Goal: Task Accomplishment & Management: Use online tool/utility

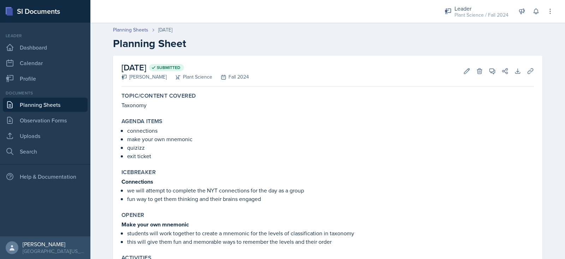
click at [44, 105] on link "Planning Sheets" at bounding box center [45, 104] width 85 height 14
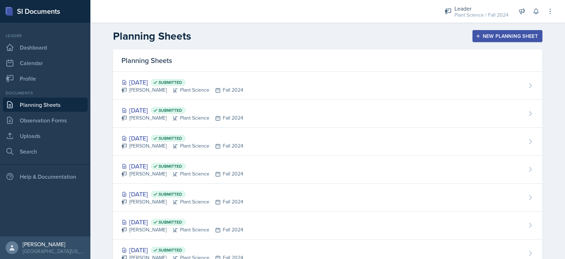
click at [475, 32] on button "New Planning Sheet" at bounding box center [508, 36] width 70 height 12
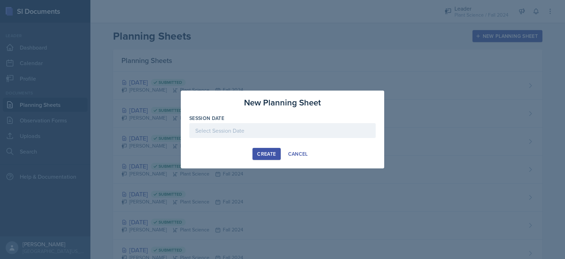
click at [217, 130] on div at bounding box center [282, 130] width 187 height 15
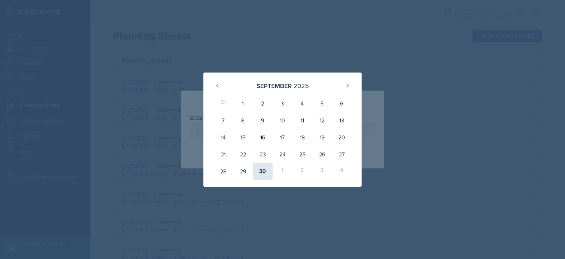
click at [261, 166] on div "30" at bounding box center [263, 170] width 20 height 17
type input "[DATE]"
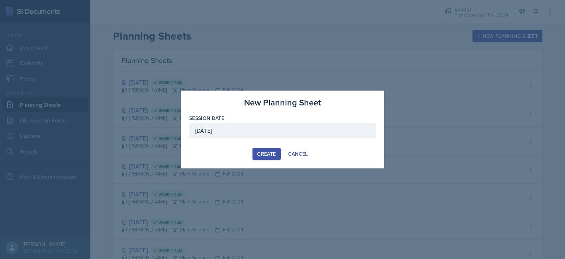
click at [274, 152] on div "Create" at bounding box center [266, 154] width 19 height 6
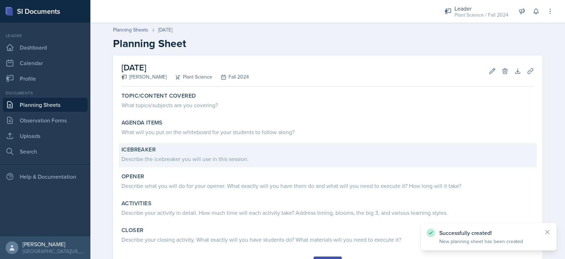
scroll to position [35, 0]
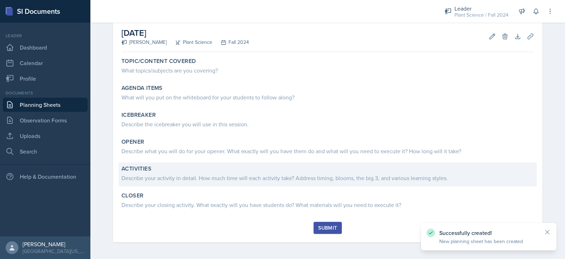
click at [203, 175] on div "Describe your activity in detail. How much time will each activity take? Addres…" at bounding box center [328, 177] width 413 height 8
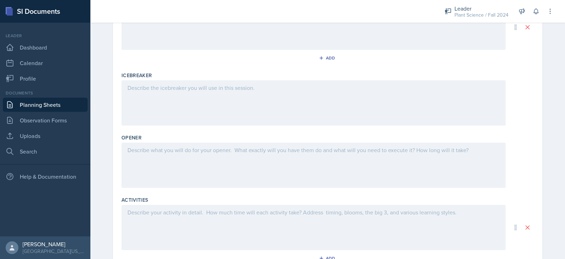
click at [184, 216] on div at bounding box center [314, 227] width 384 height 45
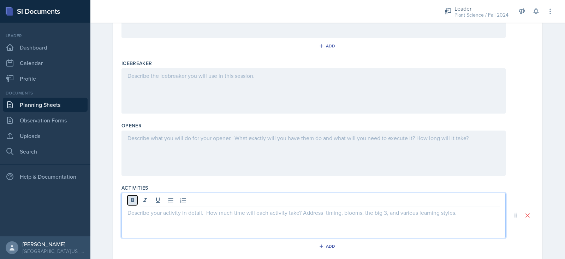
click at [131, 199] on icon at bounding box center [132, 199] width 3 height 4
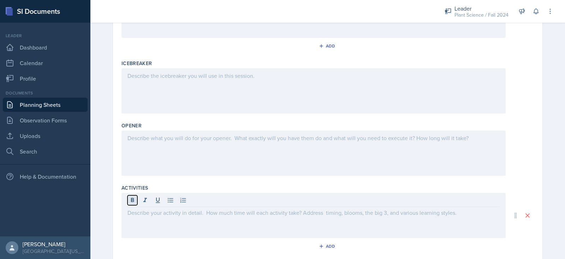
click at [131, 199] on icon at bounding box center [132, 199] width 3 height 4
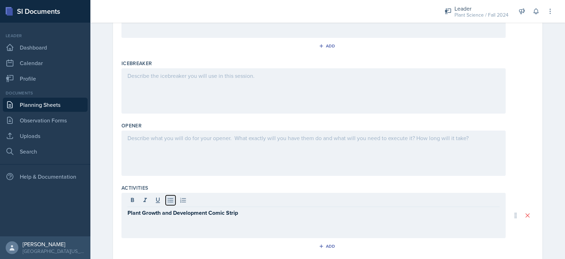
click at [168, 200] on icon at bounding box center [170, 199] width 7 height 7
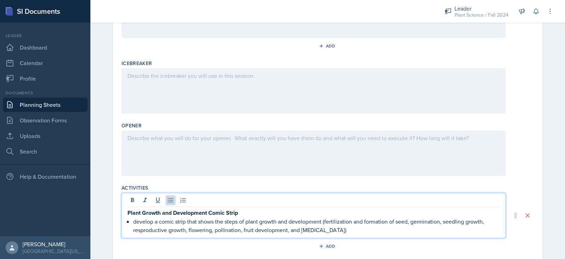
click at [151, 231] on p "develop a comic strip that shows the steps of plant growth and development (fer…" at bounding box center [316, 225] width 367 height 17
click at [339, 229] on p "develop a comic strip that shows the steps of plant growth and development (fer…" at bounding box center [316, 225] width 367 height 17
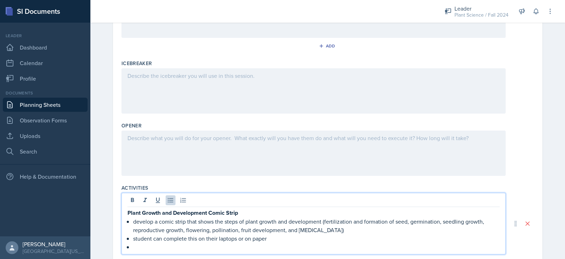
click at [147, 236] on p "student can complete this on their laptops or on paper" at bounding box center [316, 238] width 367 height 8
click at [148, 248] on p at bounding box center [316, 246] width 367 height 8
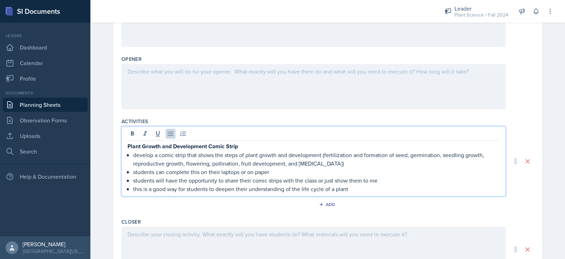
scroll to position [264, 0]
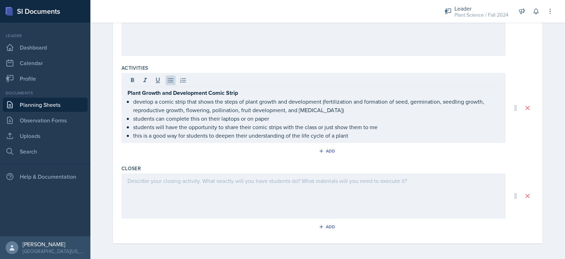
click at [301, 64] on div "Activities" at bounding box center [328, 67] width 413 height 7
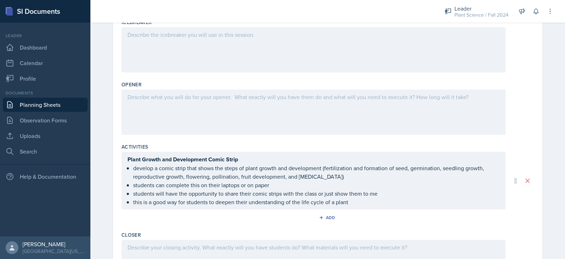
scroll to position [181, 0]
